Goal: Task Accomplishment & Management: Manage account settings

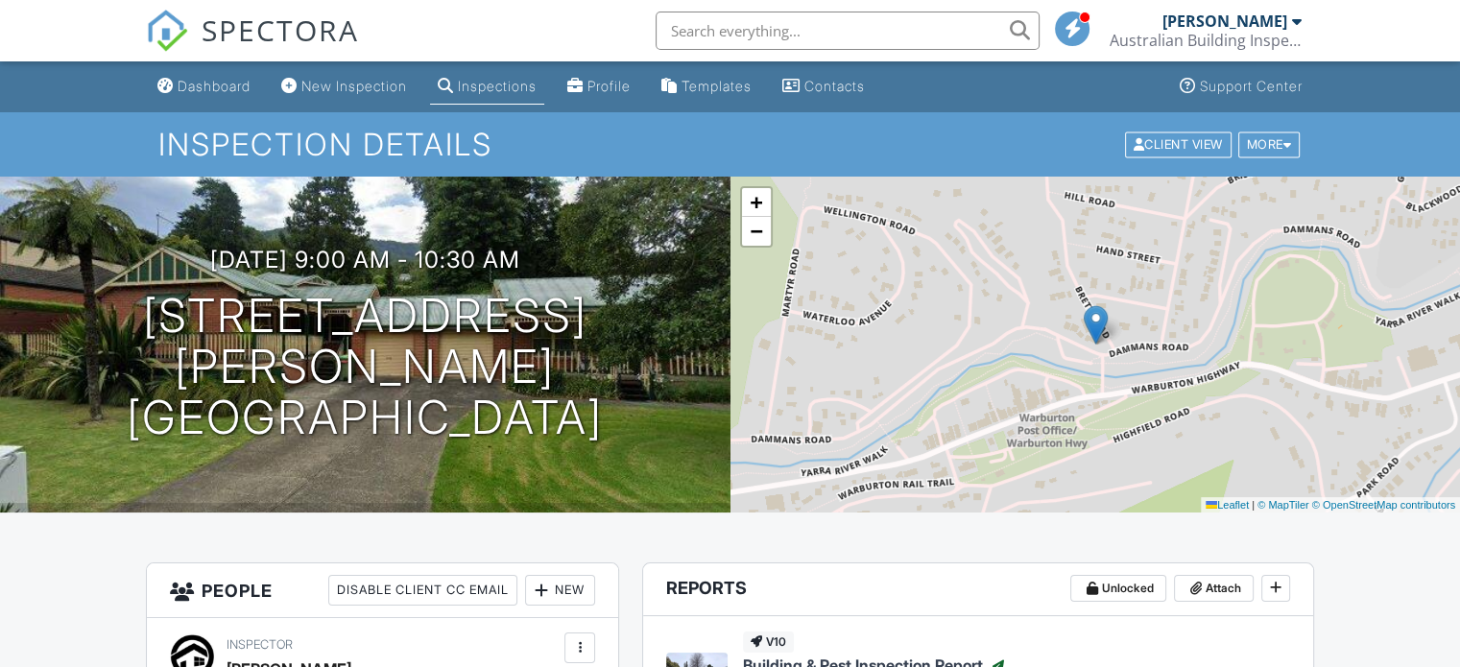
click at [507, 88] on div "Inspections" at bounding box center [497, 86] width 79 height 16
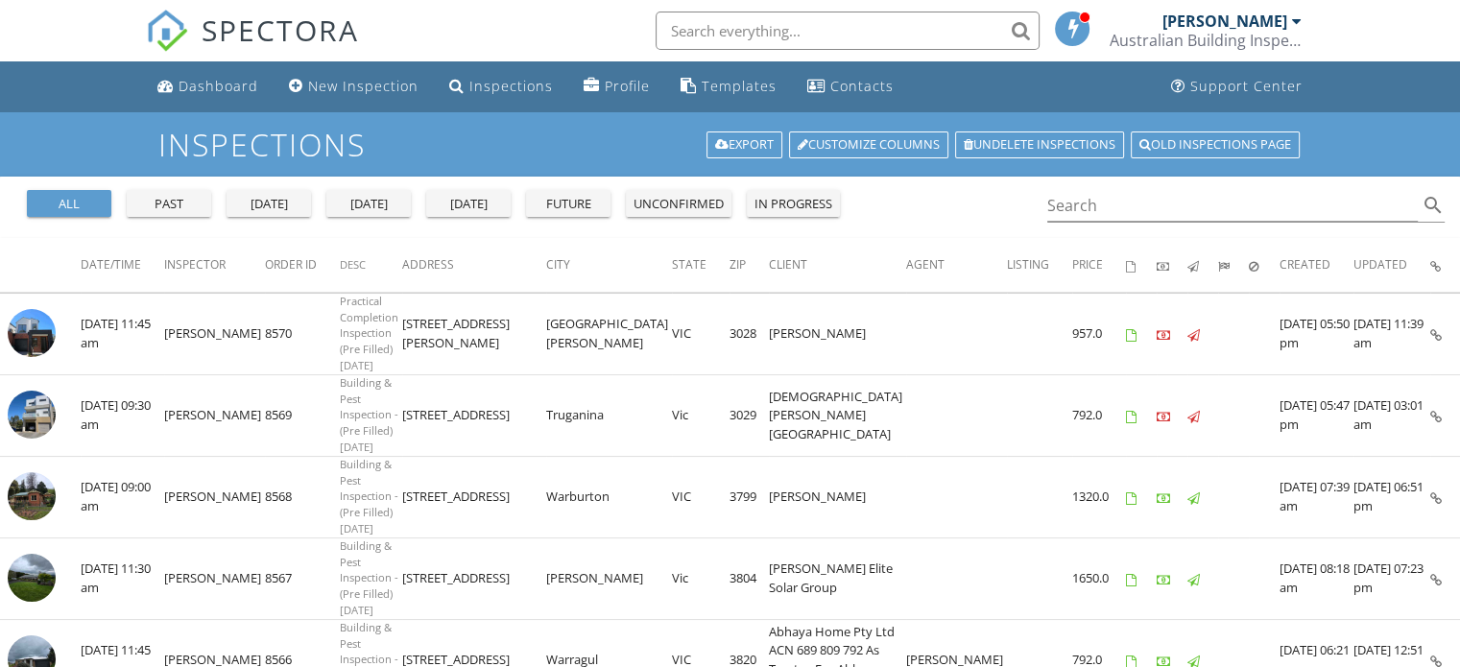
click at [368, 206] on div "today" at bounding box center [368, 204] width 69 height 19
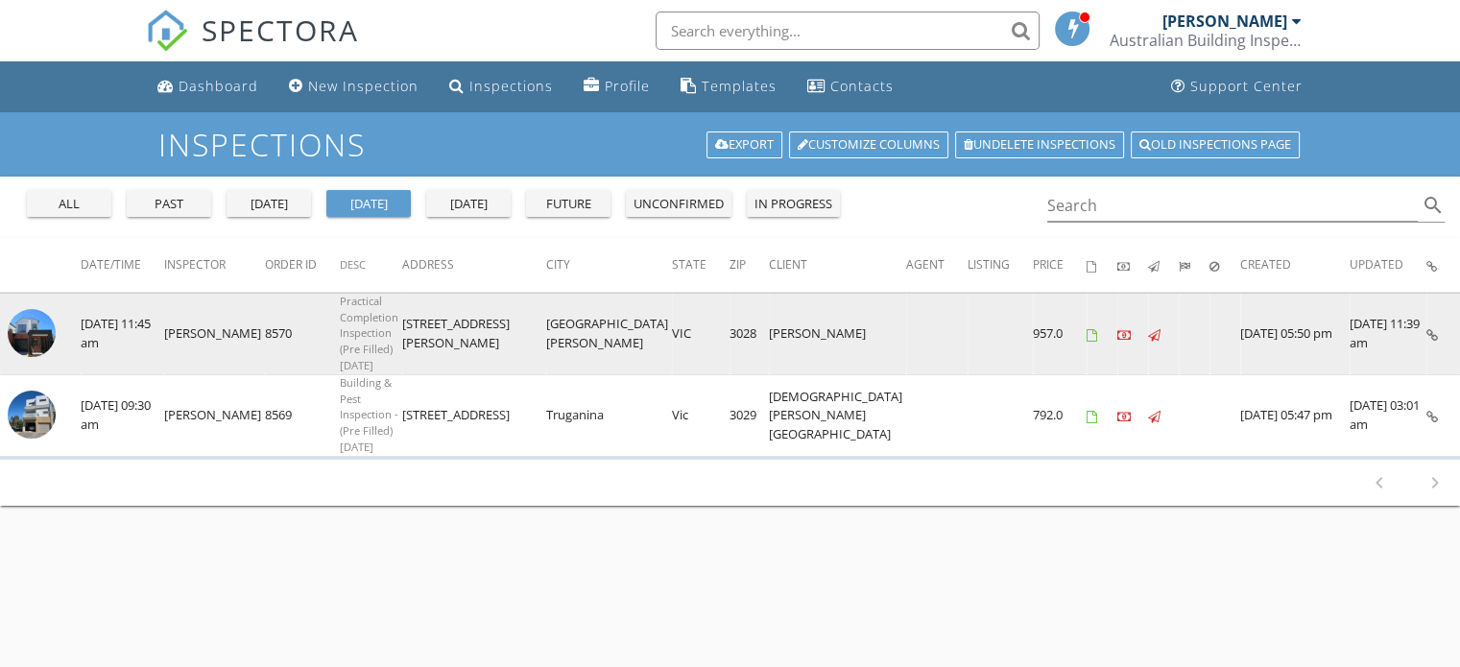
click at [43, 318] on img at bounding box center [32, 333] width 48 height 48
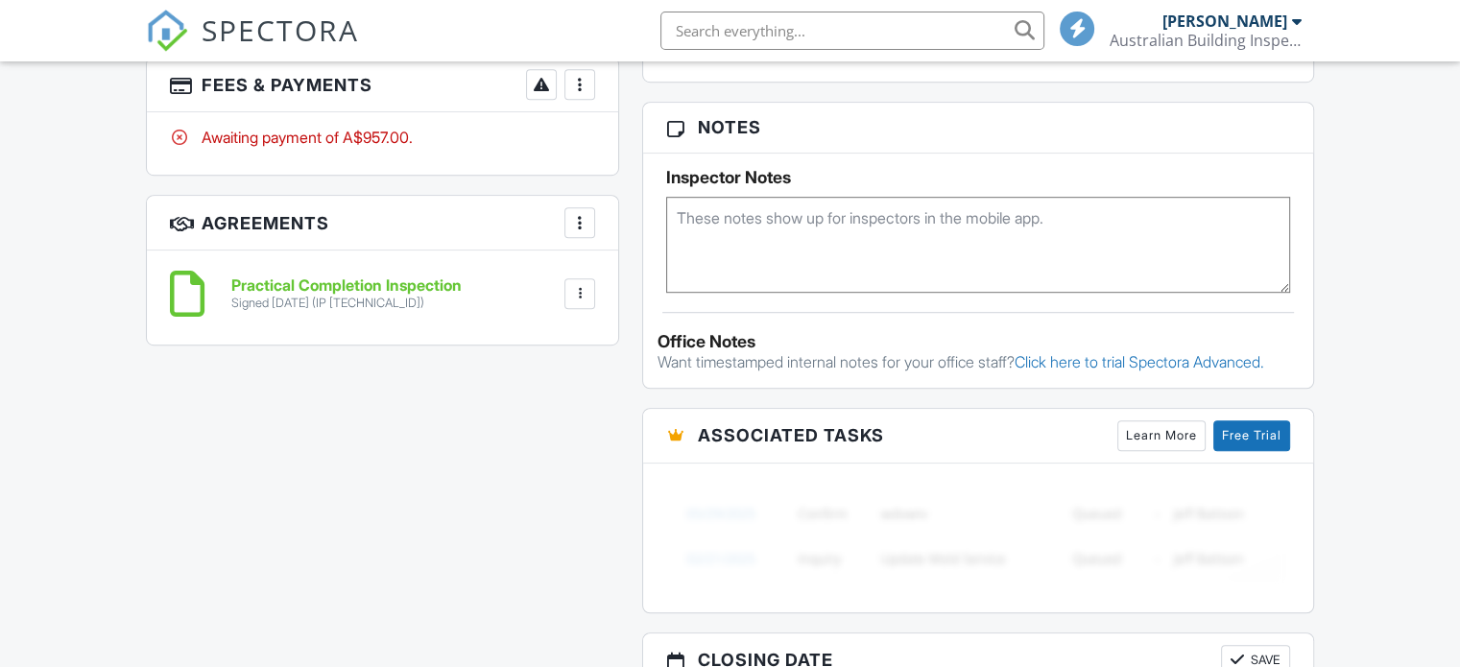
scroll to position [920, 0]
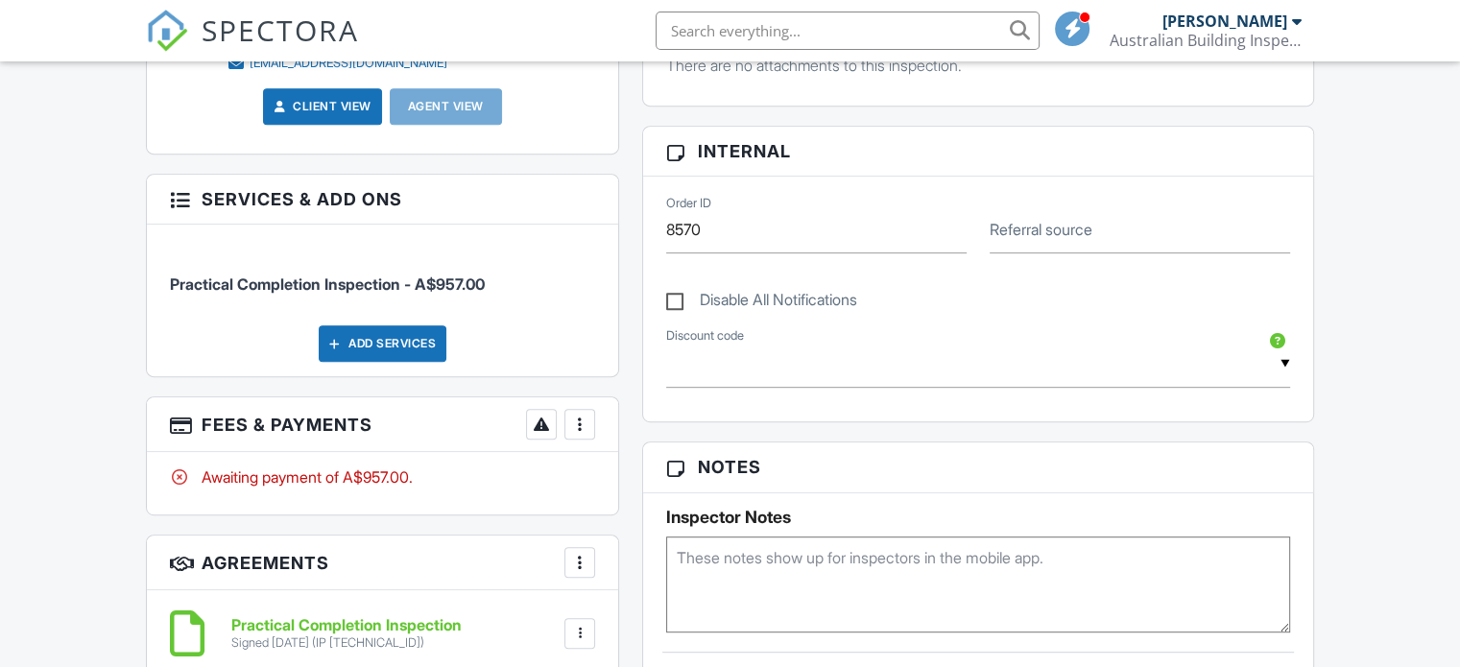
scroll to position [870, 0]
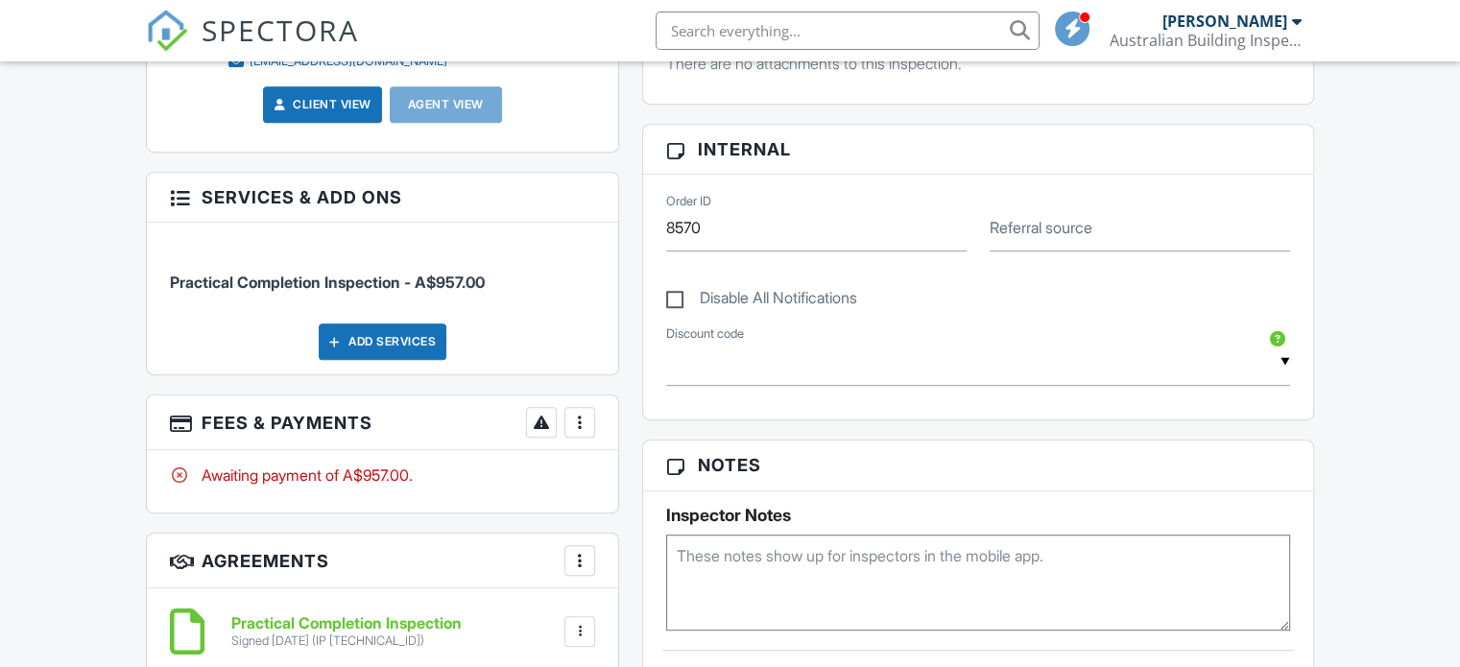
click at [576, 416] on div at bounding box center [579, 422] width 19 height 19
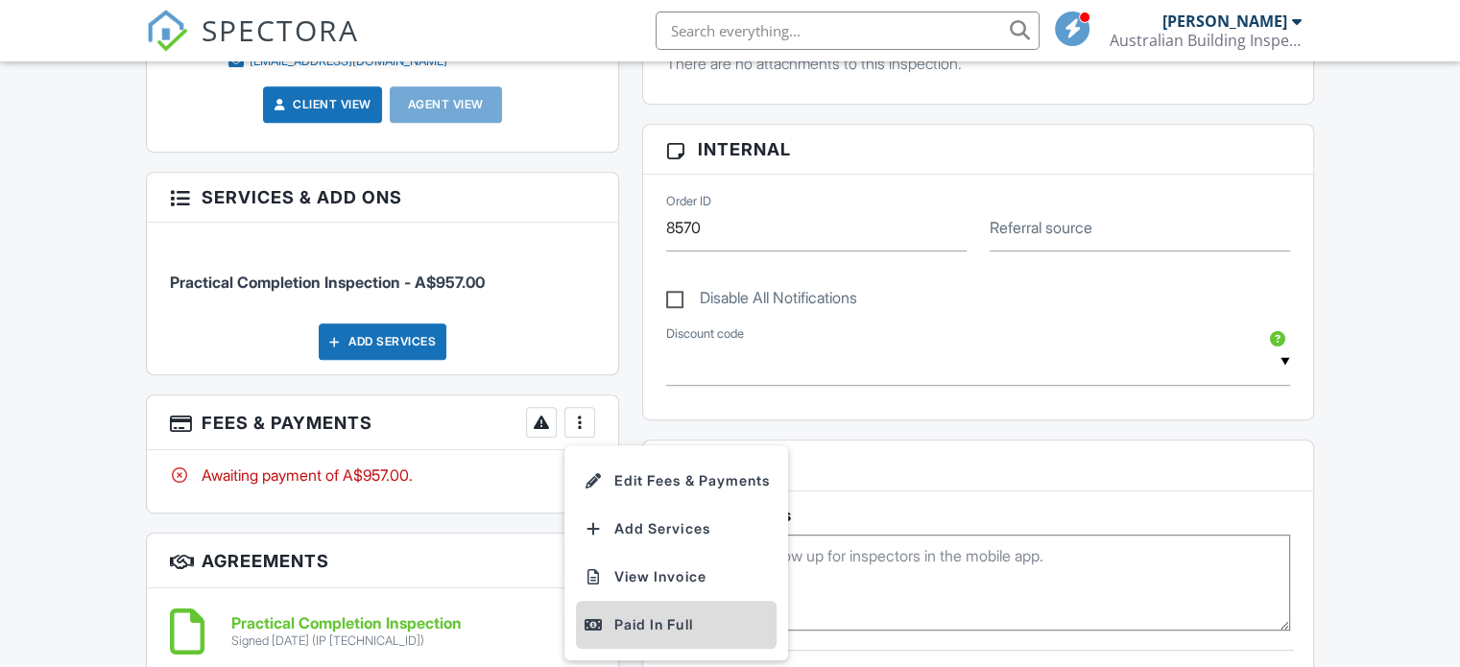
click at [622, 613] on div "Paid In Full" at bounding box center [675, 624] width 185 height 23
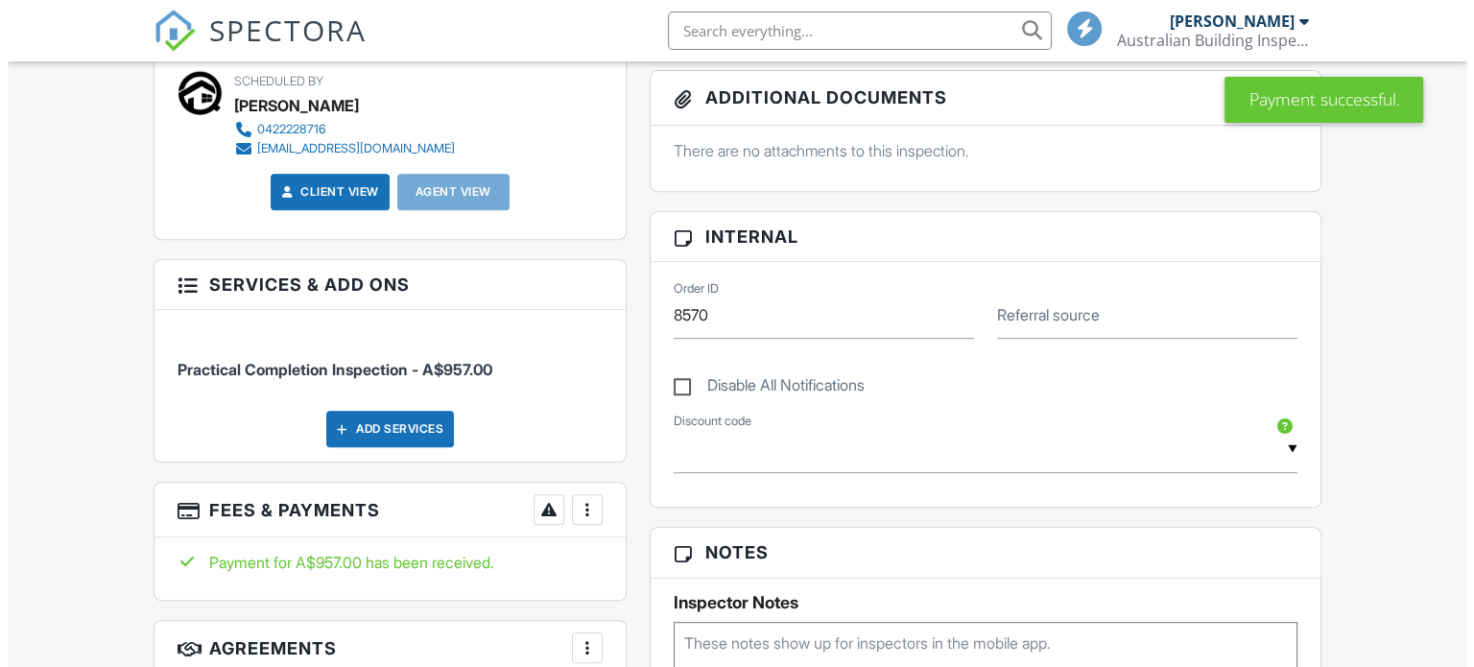
scroll to position [384, 0]
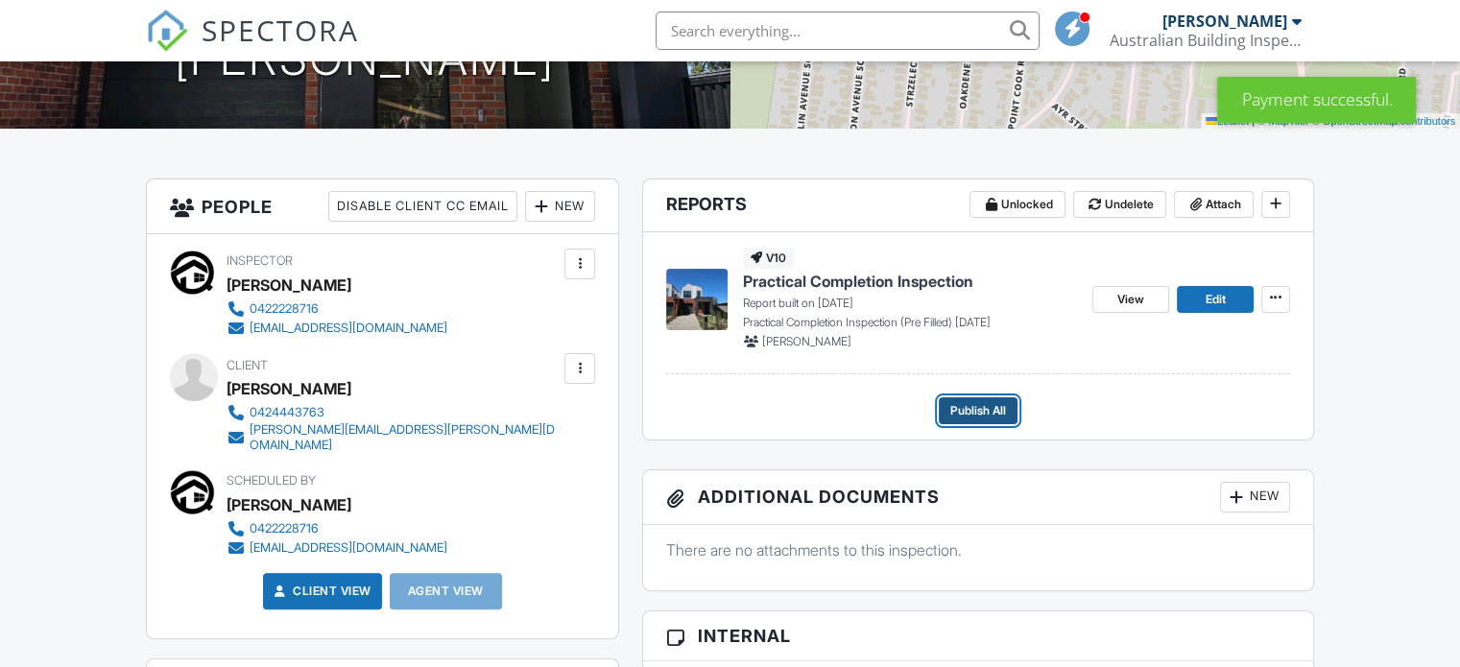
click at [985, 401] on span "Publish All" at bounding box center [978, 410] width 56 height 19
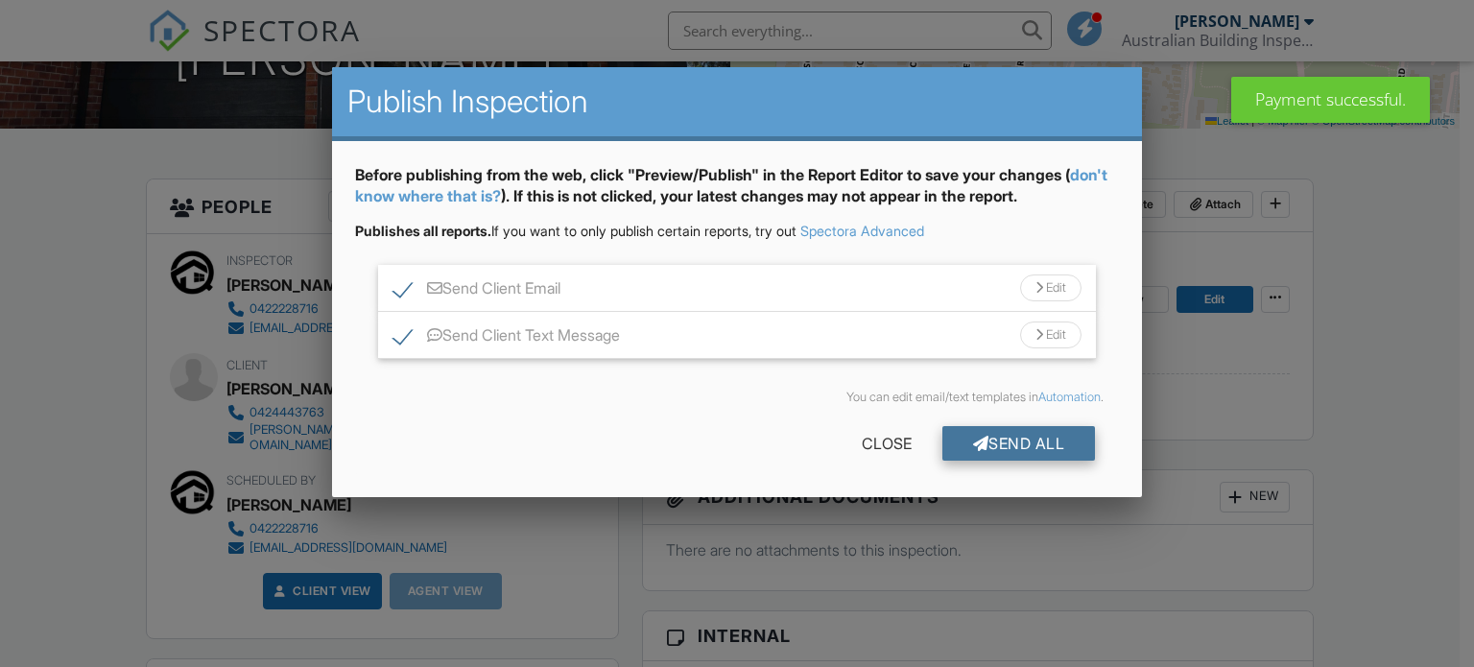
click at [947, 434] on div "Send All" at bounding box center [1019, 443] width 154 height 35
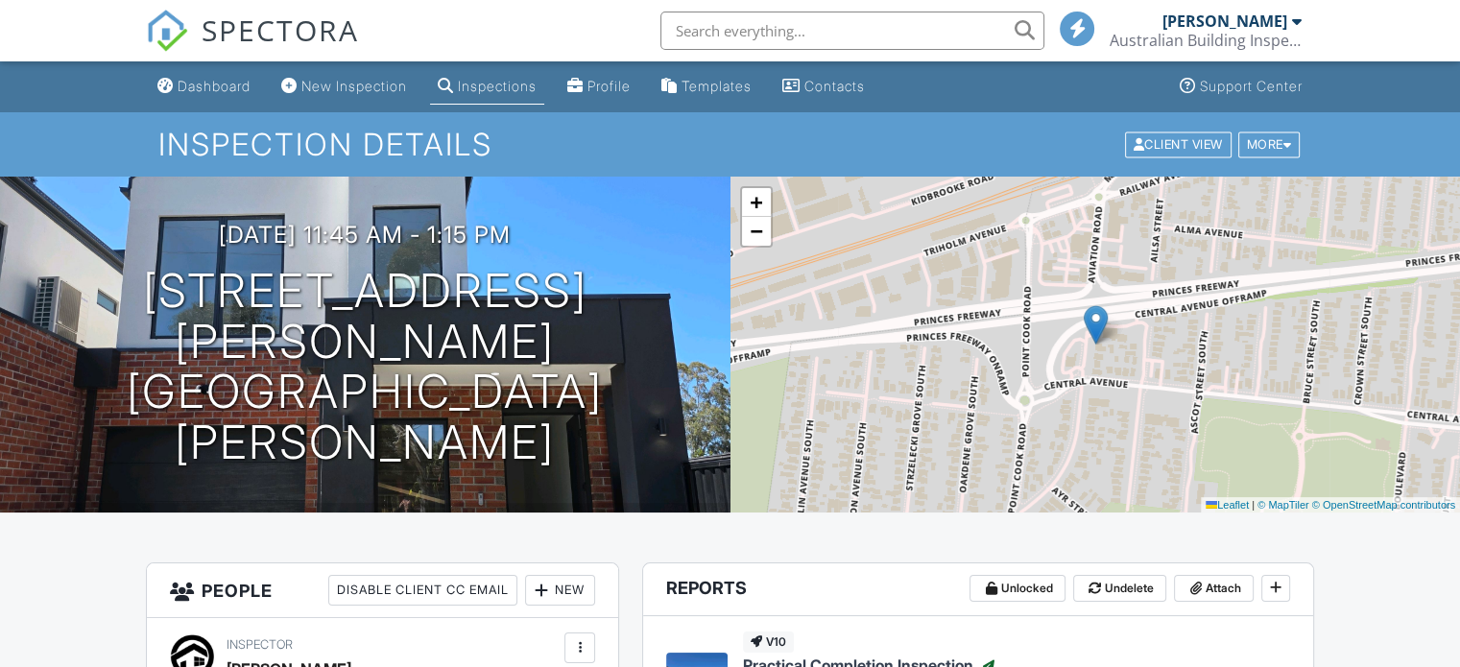
click at [507, 86] on div "Inspections" at bounding box center [497, 86] width 79 height 16
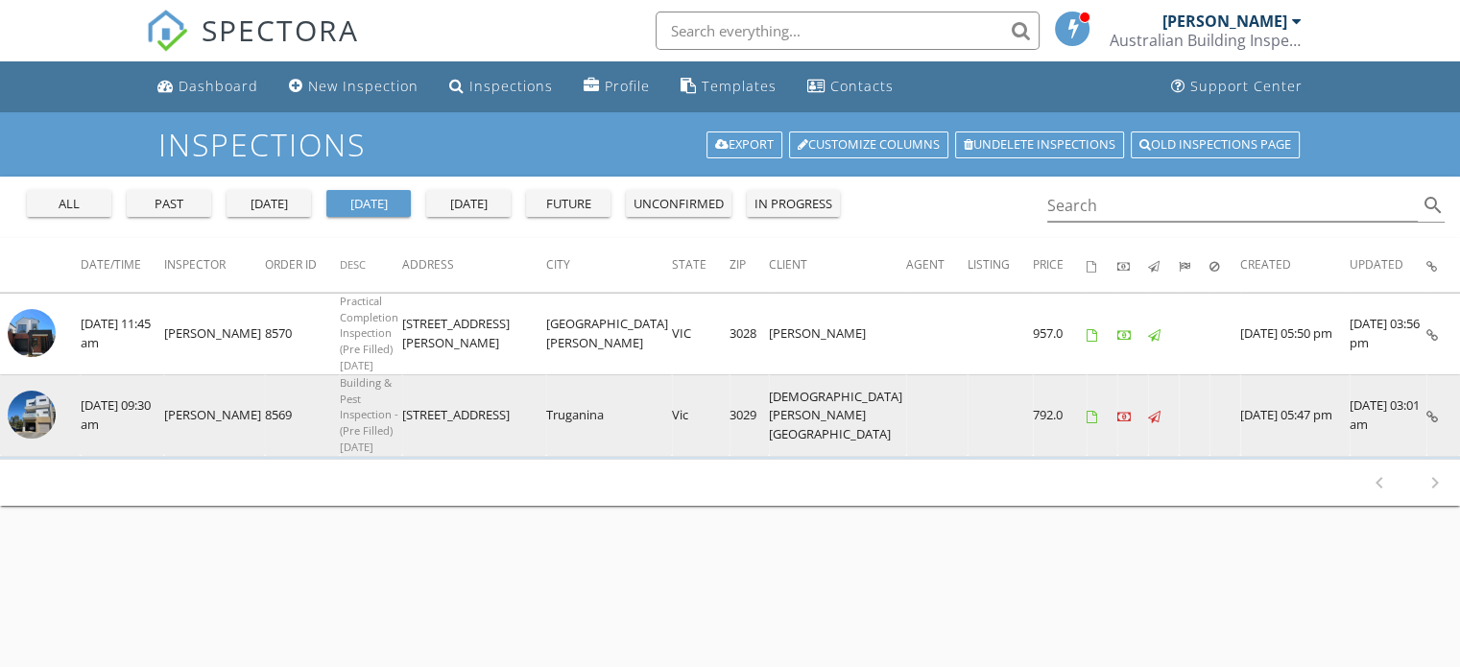
click at [38, 391] on img at bounding box center [32, 415] width 48 height 48
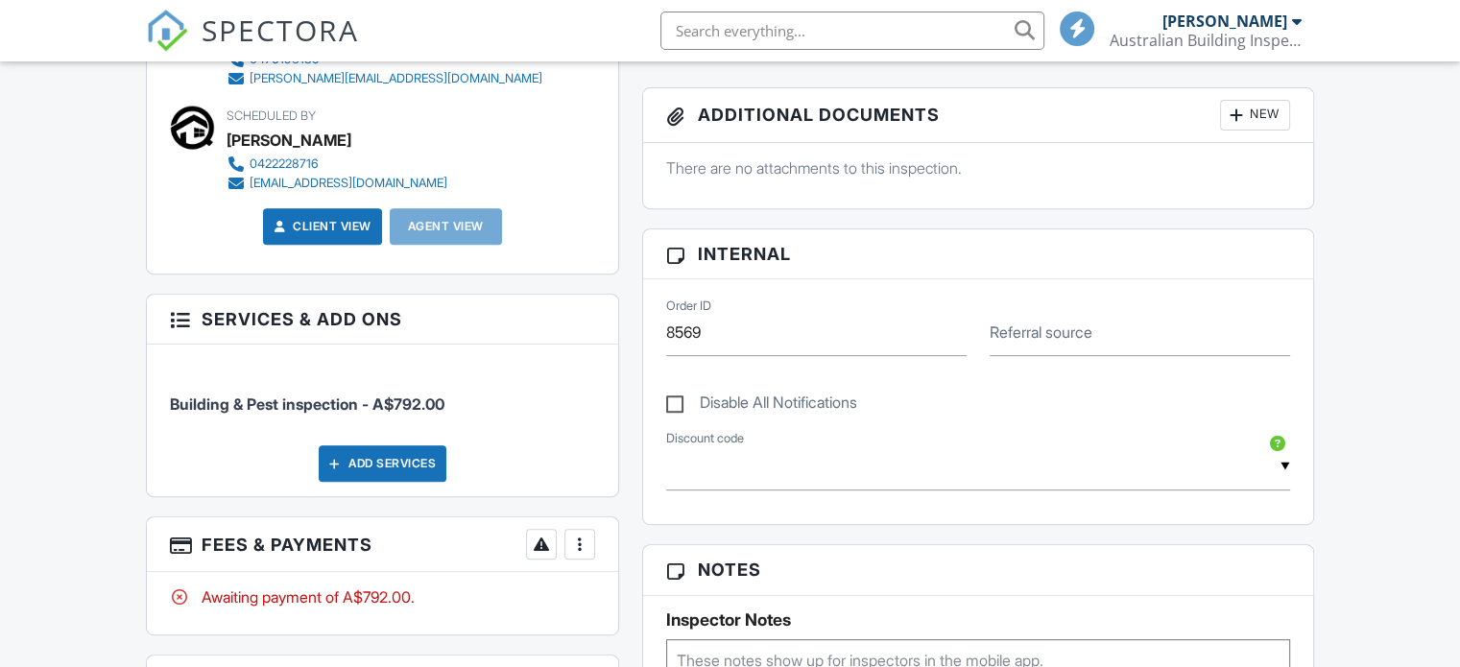
scroll to position [920, 0]
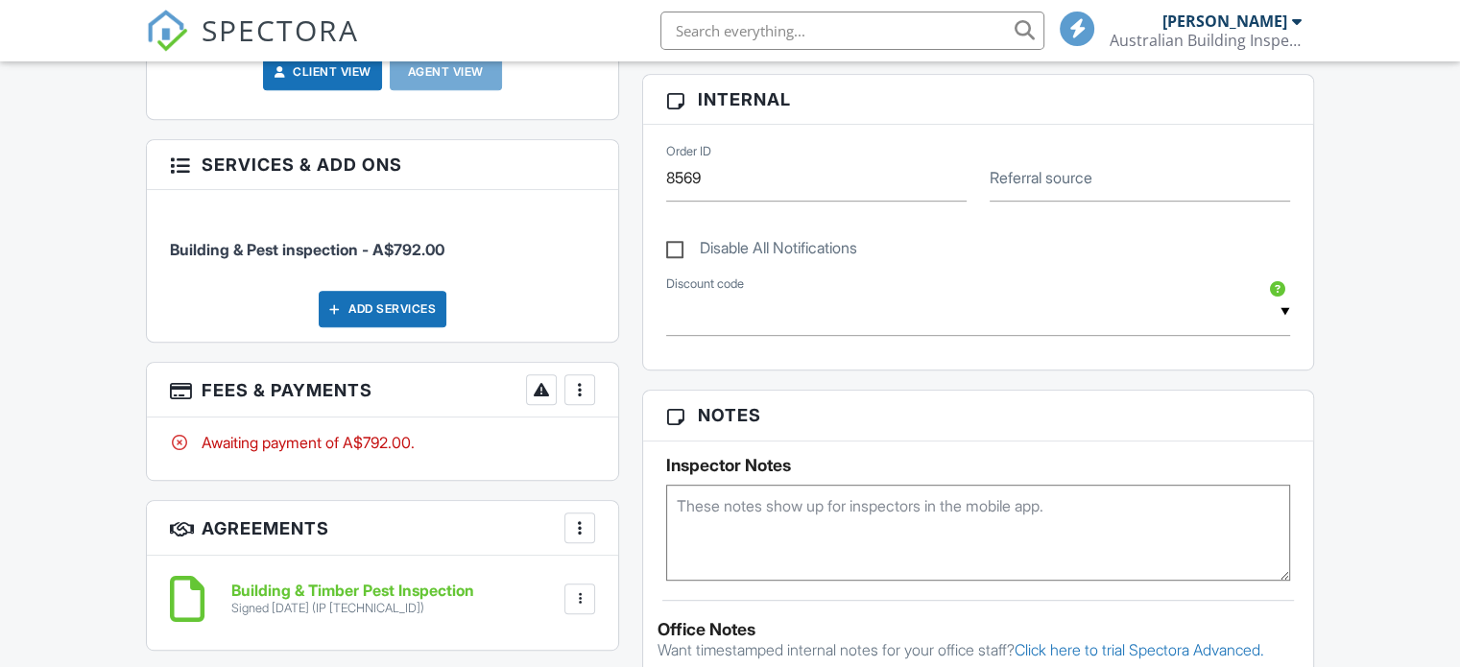
click at [584, 380] on div at bounding box center [579, 389] width 19 height 19
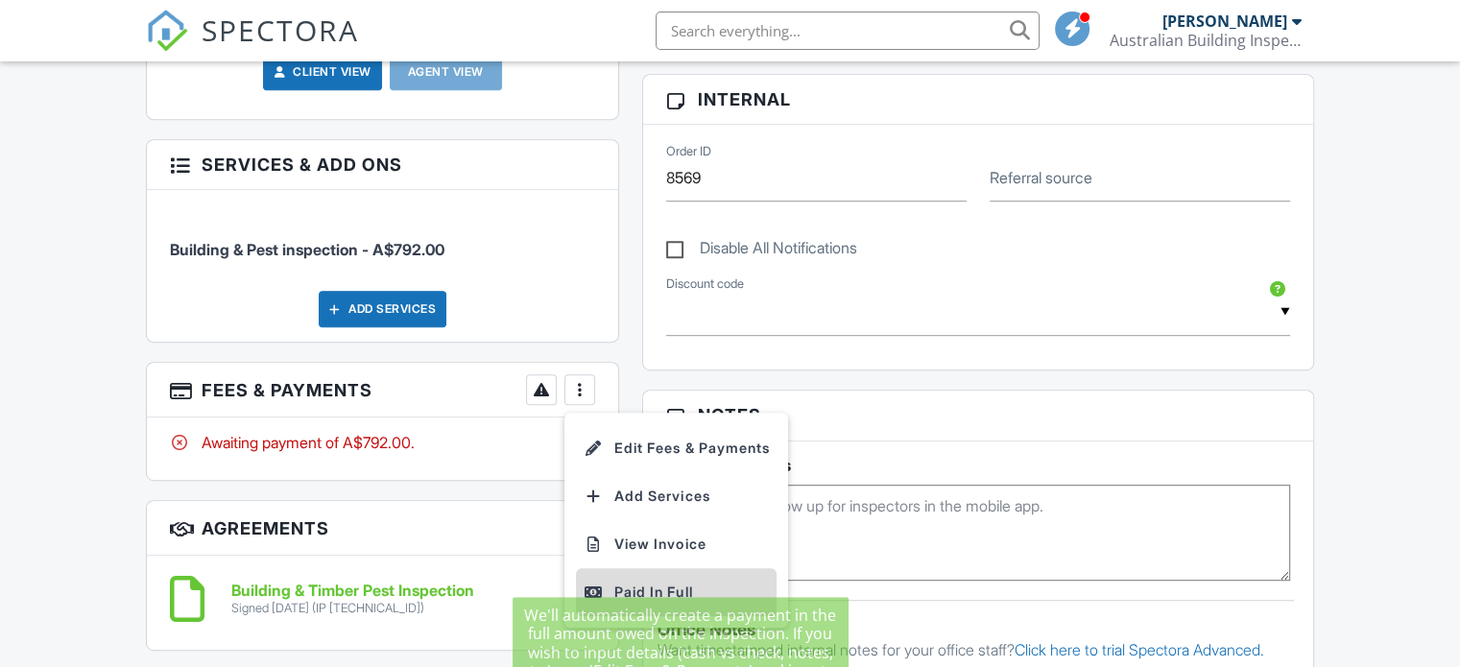
click at [613, 581] on div "Paid In Full" at bounding box center [675, 592] width 185 height 23
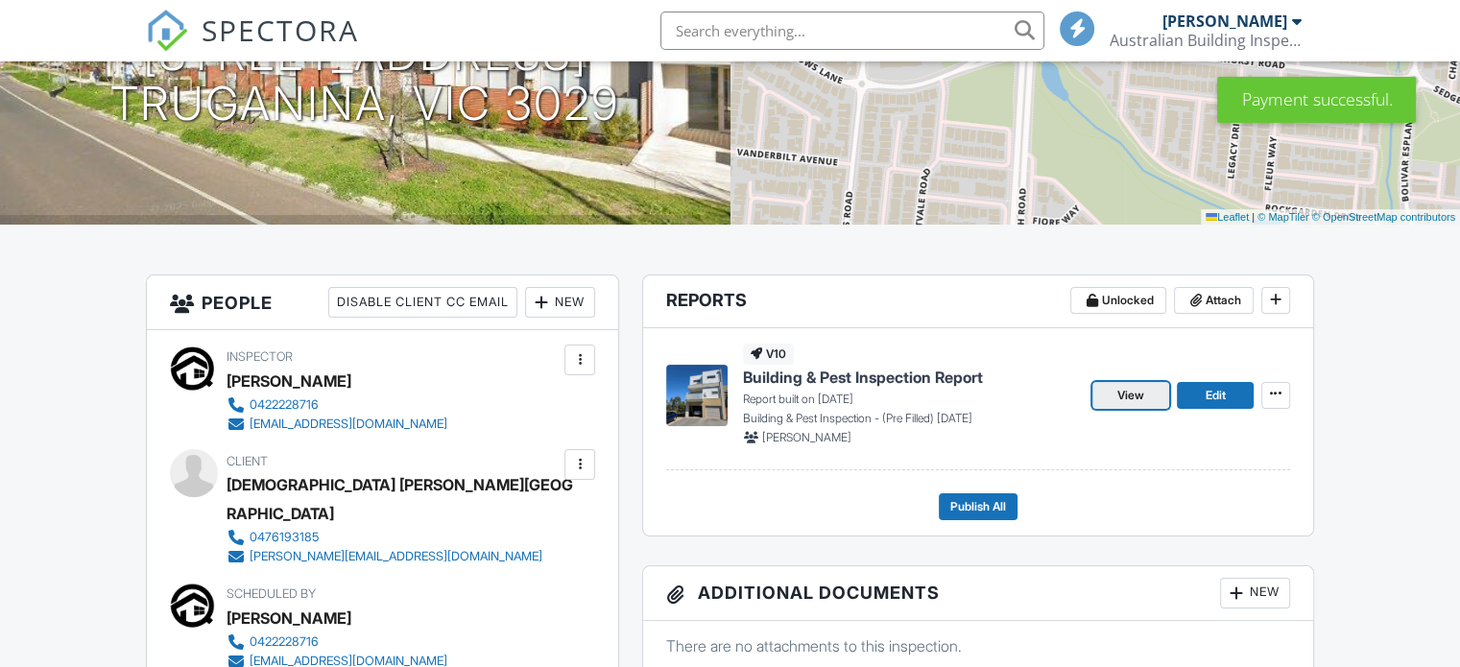
click at [1134, 395] on span "View" at bounding box center [1130, 395] width 27 height 19
